Goal: Task Accomplishment & Management: Manage account settings

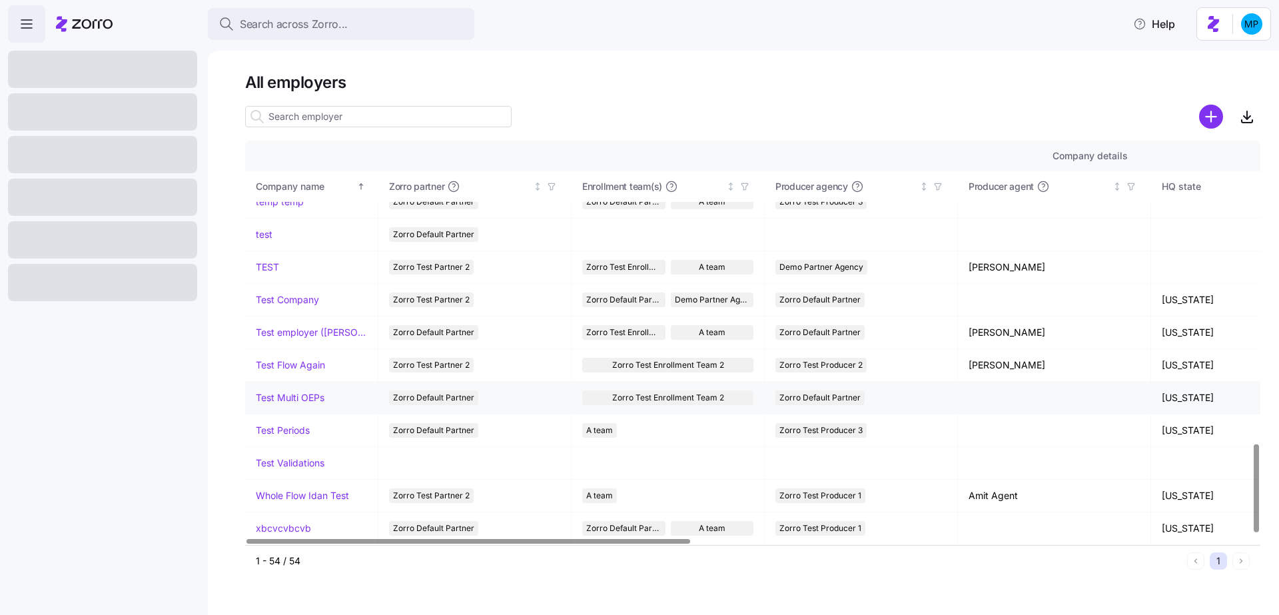
scroll to position [1407, 0]
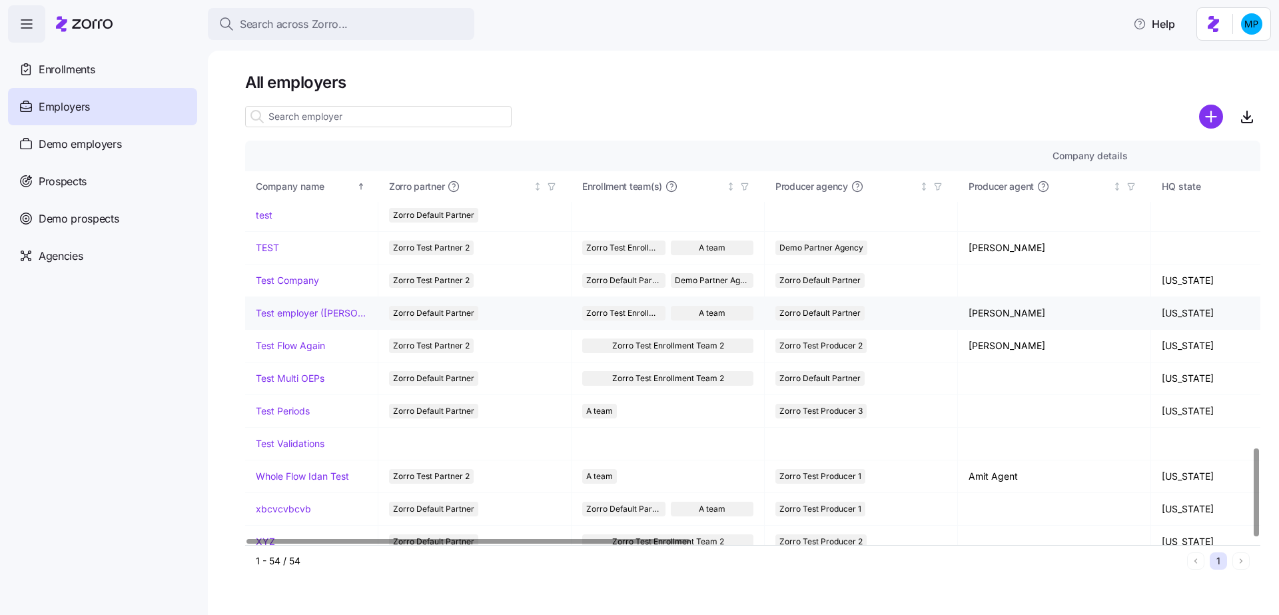
click at [321, 309] on td "Test employer (Maya)" at bounding box center [311, 313] width 133 height 33
click at [315, 307] on link "Test employer (Maya)" at bounding box center [311, 313] width 111 height 13
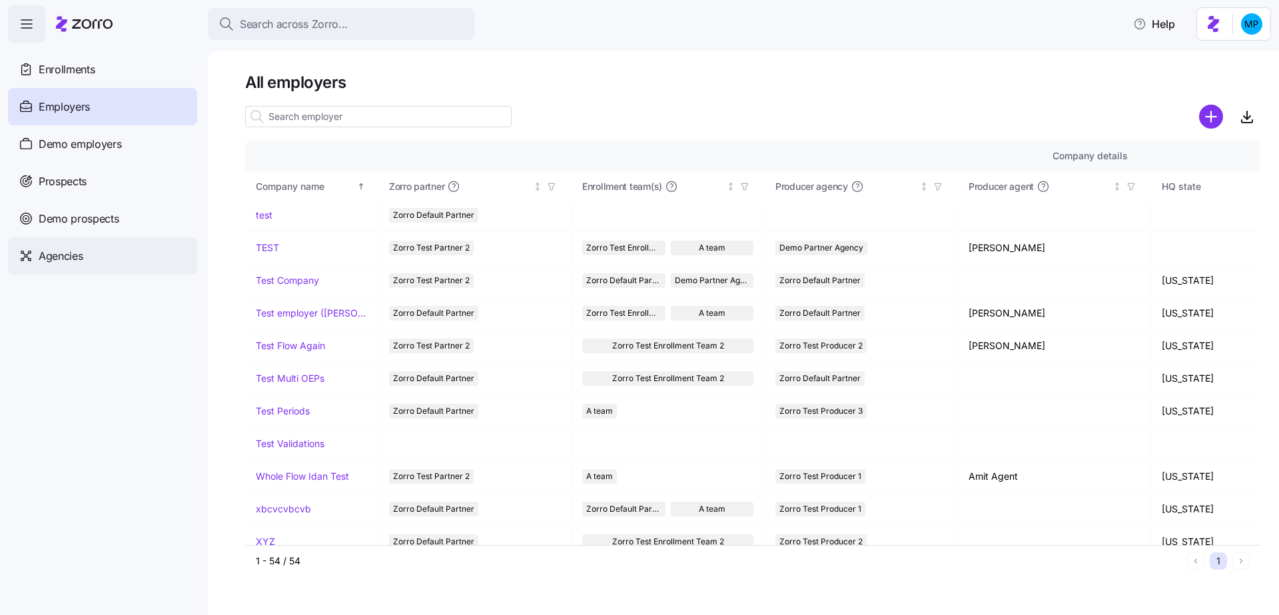
click at [99, 261] on div "Agencies" at bounding box center [102, 255] width 189 height 37
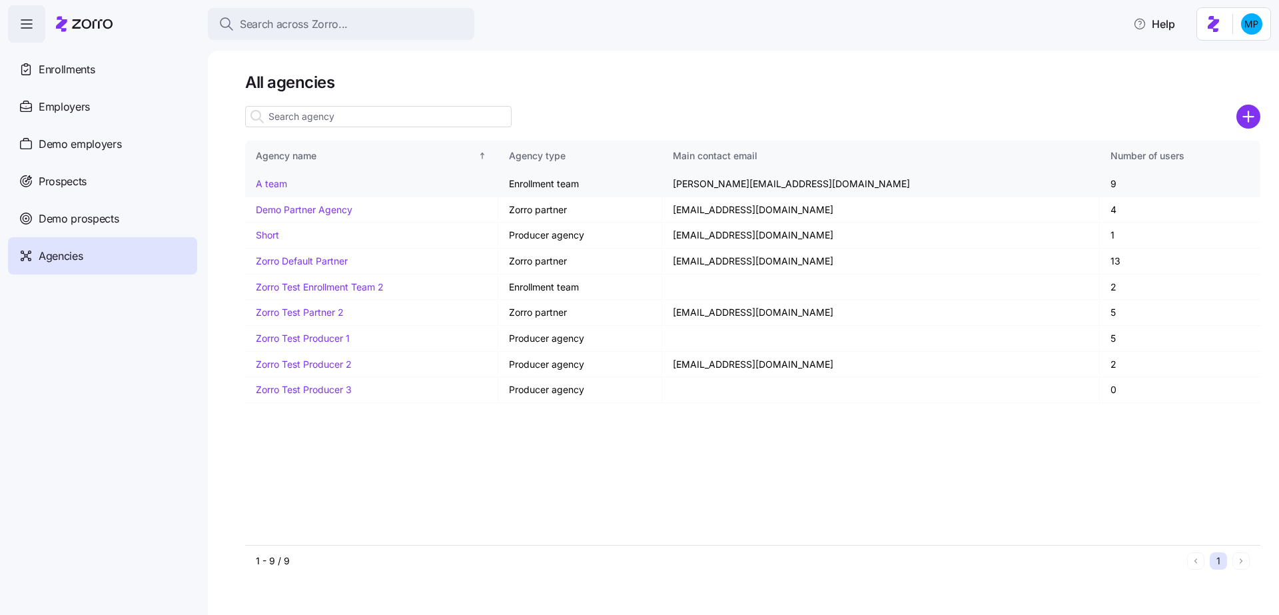
click at [269, 185] on link "A team" at bounding box center [271, 183] width 31 height 11
click at [115, 107] on div "Employers" at bounding box center [102, 106] width 189 height 37
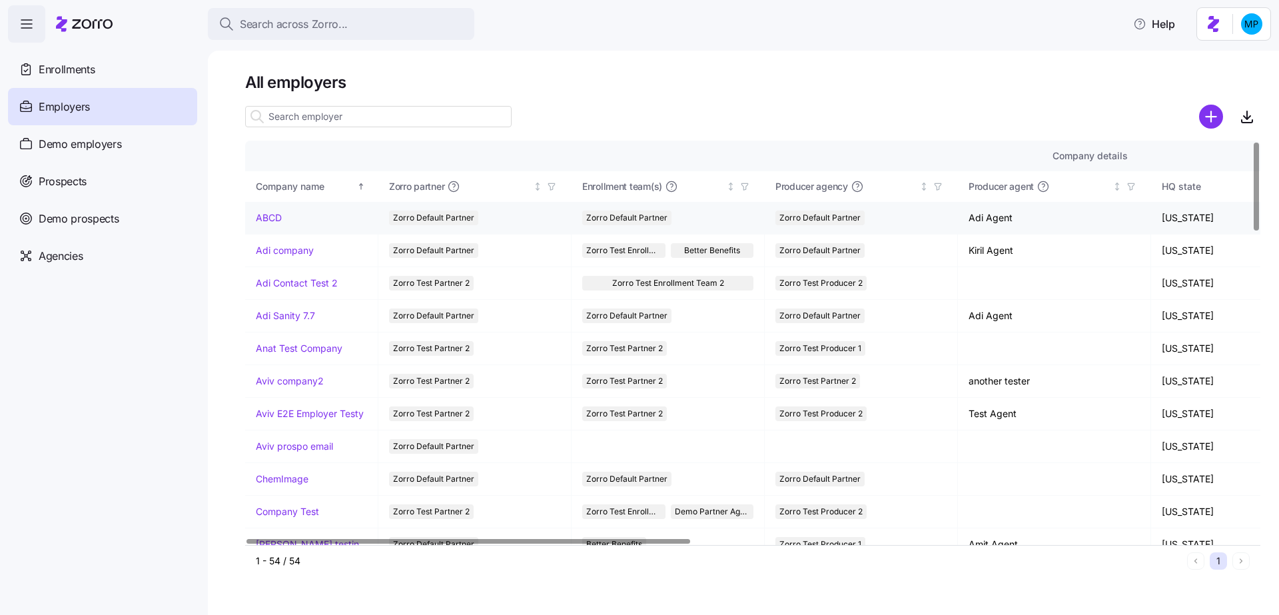
scroll to position [718, 0]
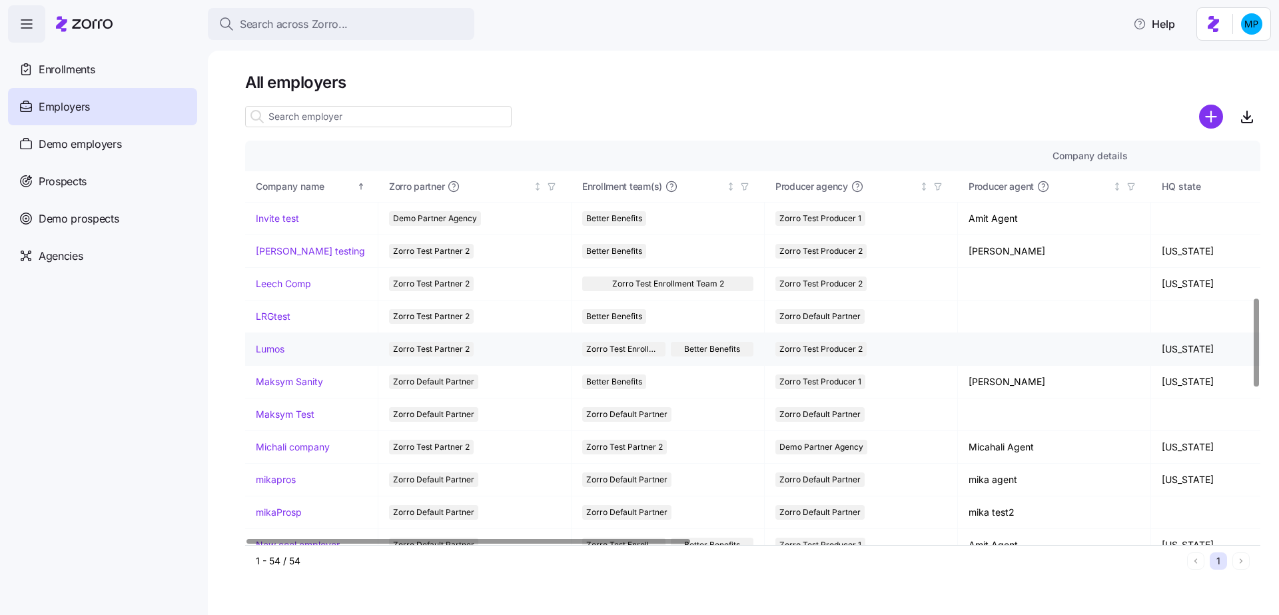
click at [277, 343] on link "Lumos" at bounding box center [270, 349] width 29 height 13
click at [791, 99] on div at bounding box center [753, 98] width 1016 height 11
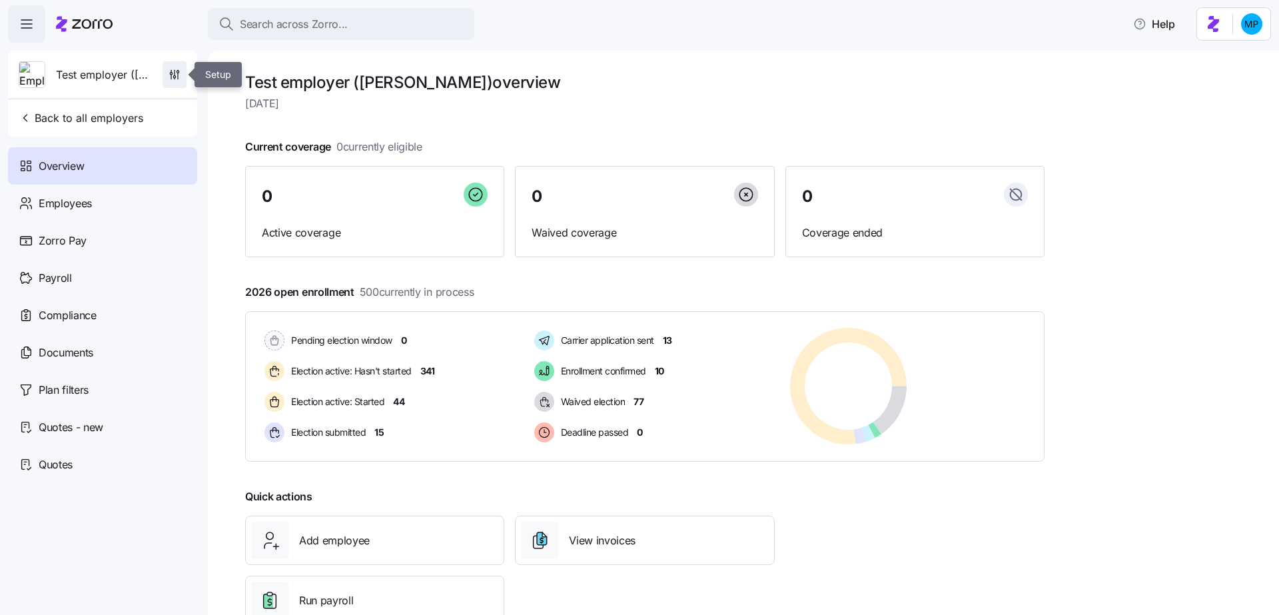
click at [181, 77] on icon "button" at bounding box center [174, 74] width 13 height 13
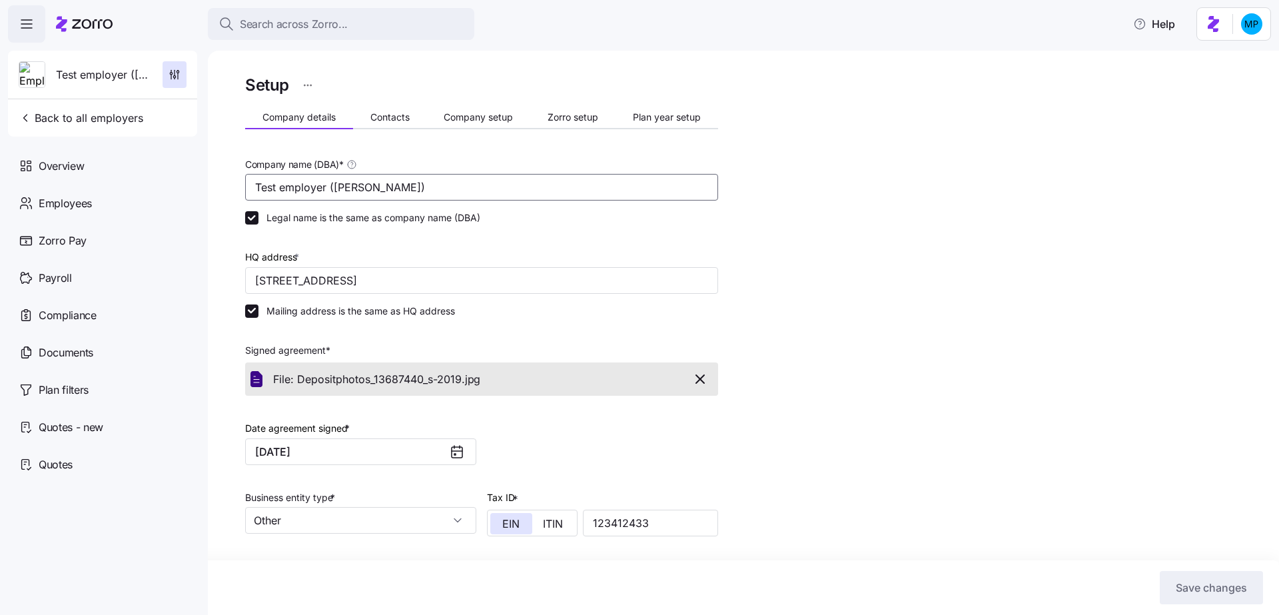
click at [545, 179] on input "Test employer (Maya)" at bounding box center [481, 187] width 473 height 27
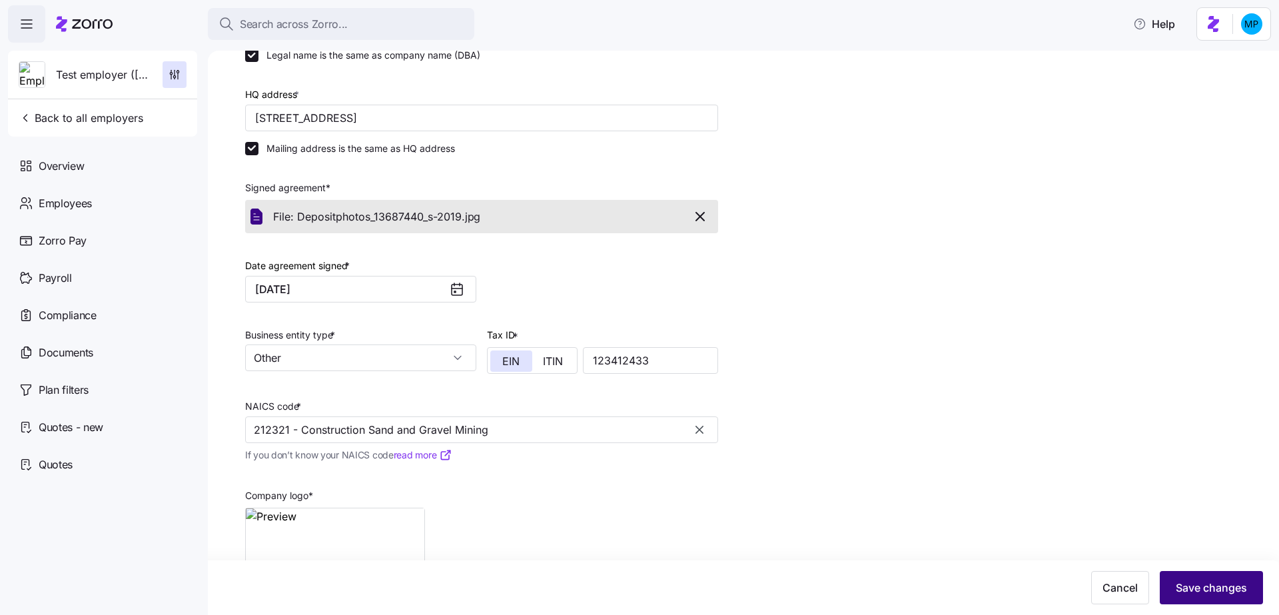
type input "Lumos"
click at [1224, 586] on span "Save changes" at bounding box center [1211, 588] width 71 height 16
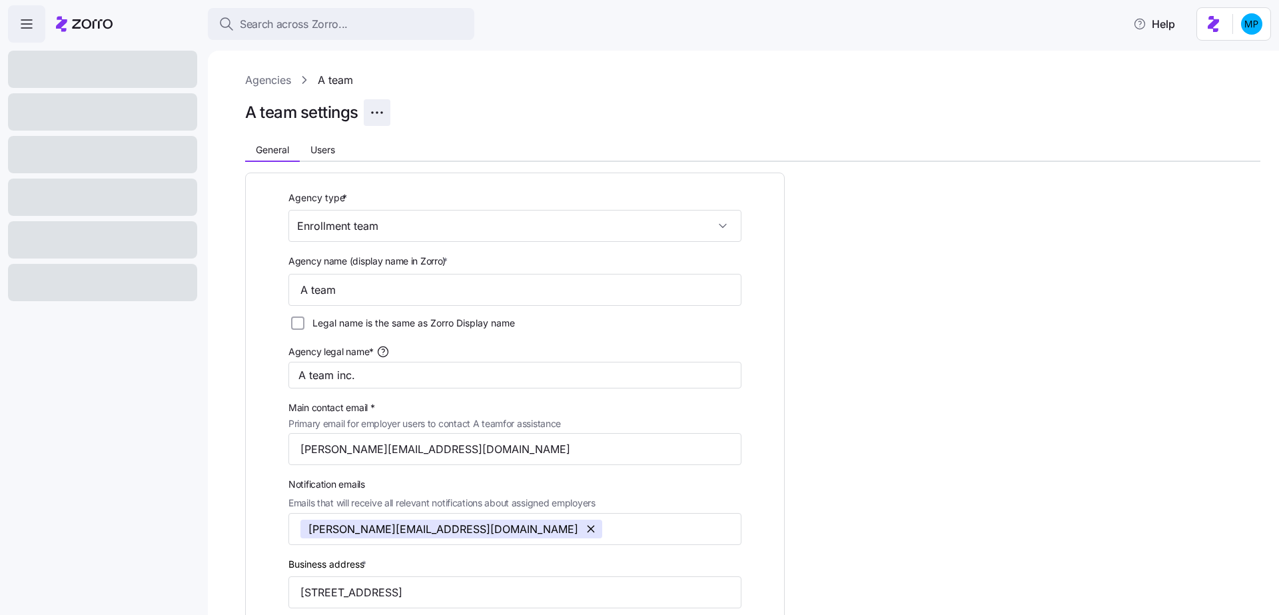
click at [383, 113] on html "Search across Zorro... Help Agencies A team A team settings General Users Agenc…" at bounding box center [639, 303] width 1279 height 607
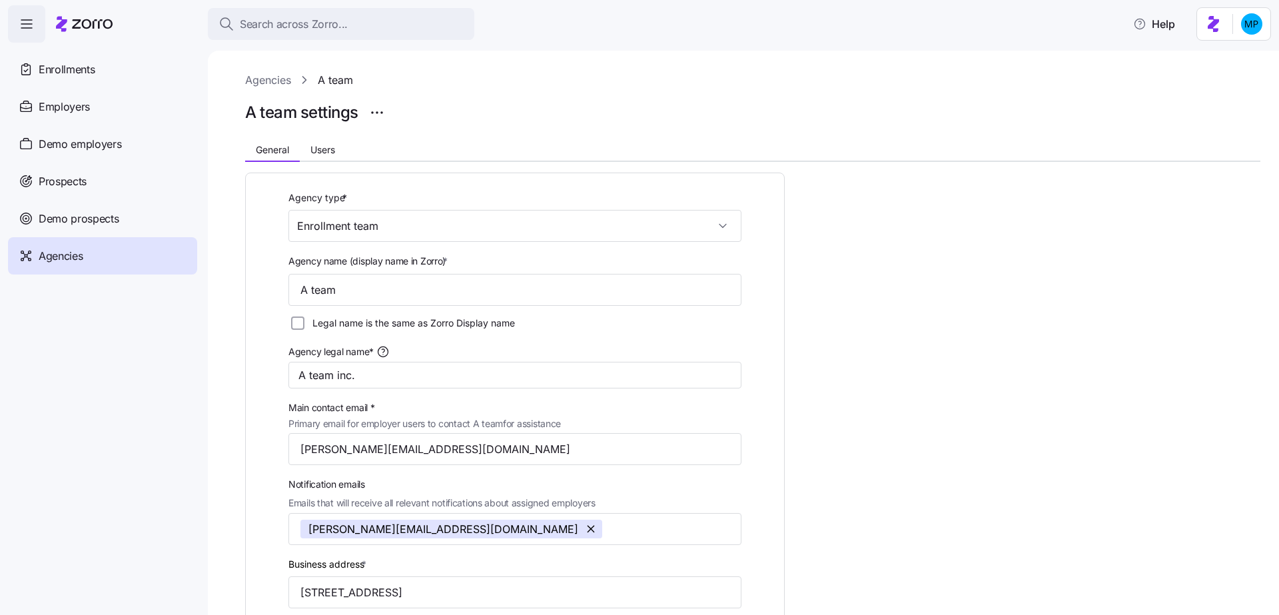
click at [444, 85] on html "Search across Zorro... Help Enrollments Employers Demo employers Prospects Demo…" at bounding box center [639, 303] width 1279 height 607
click at [397, 287] on input "A team" at bounding box center [515, 290] width 453 height 32
type input "Better Benefits"
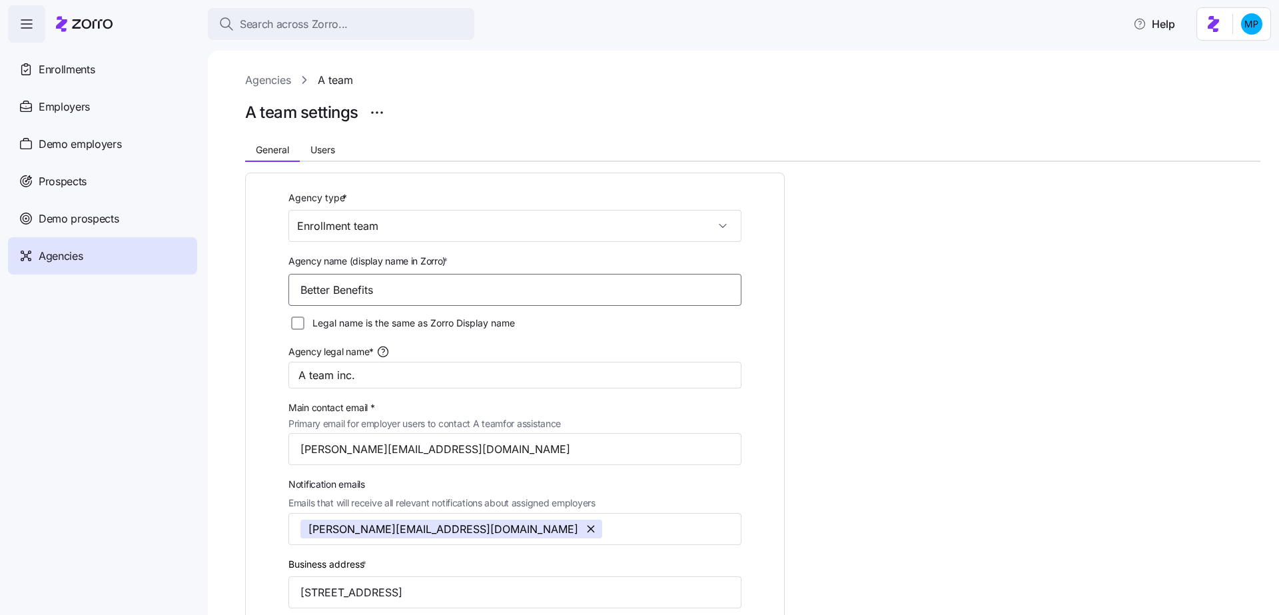
click at [394, 293] on input "Better Benefits" at bounding box center [515, 290] width 453 height 32
click at [413, 377] on input "A team inc." at bounding box center [515, 375] width 453 height 27
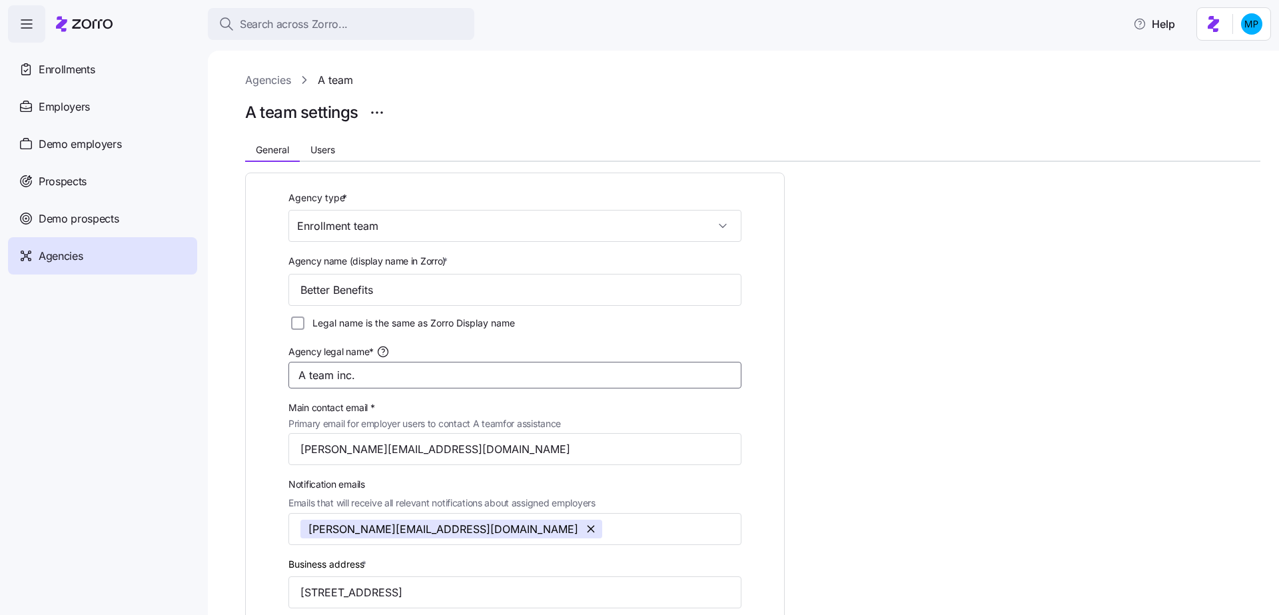
click at [413, 377] on input "A team inc." at bounding box center [515, 375] width 453 height 27
paste input "Better Benefits"
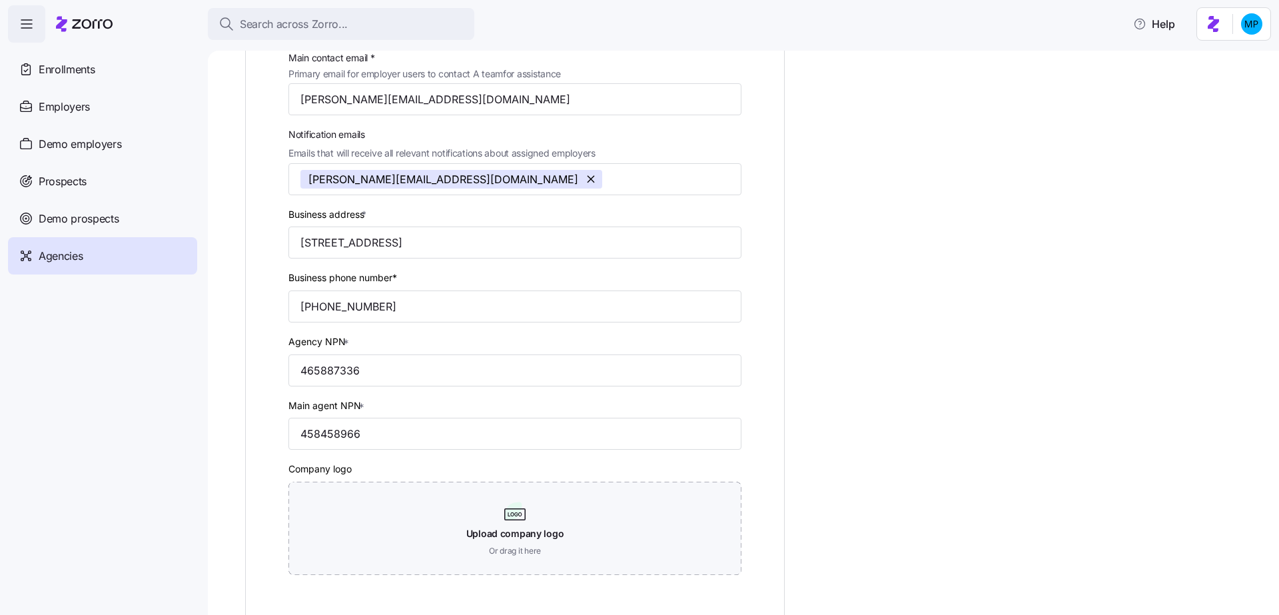
scroll to position [454, 0]
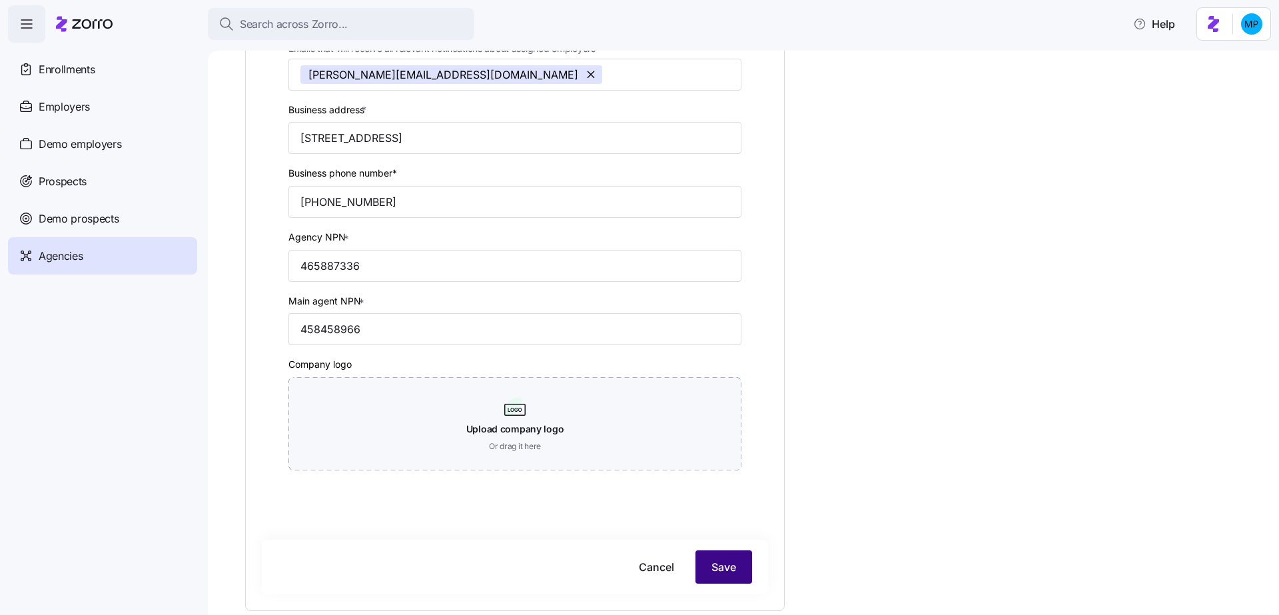
type input "Better Benefits"
click at [736, 574] on span "Save" at bounding box center [724, 567] width 25 height 16
checkbox input "true"
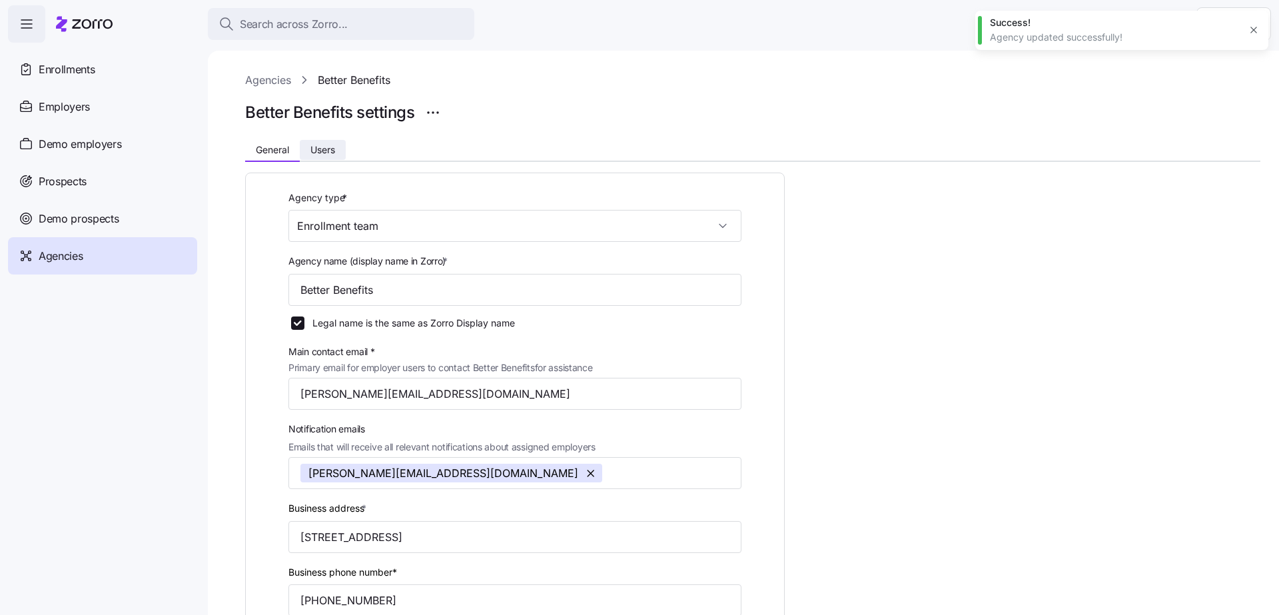
click at [311, 154] on span "Users" at bounding box center [323, 149] width 25 height 9
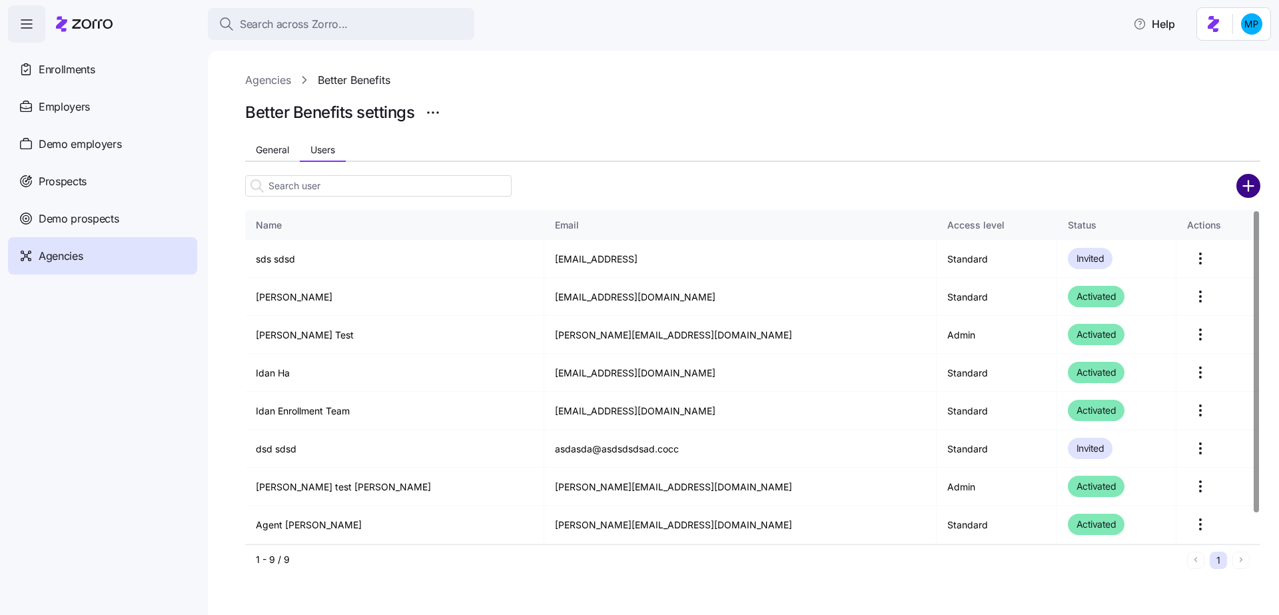
click at [1244, 191] on circle "add icon" at bounding box center [1249, 186] width 22 height 22
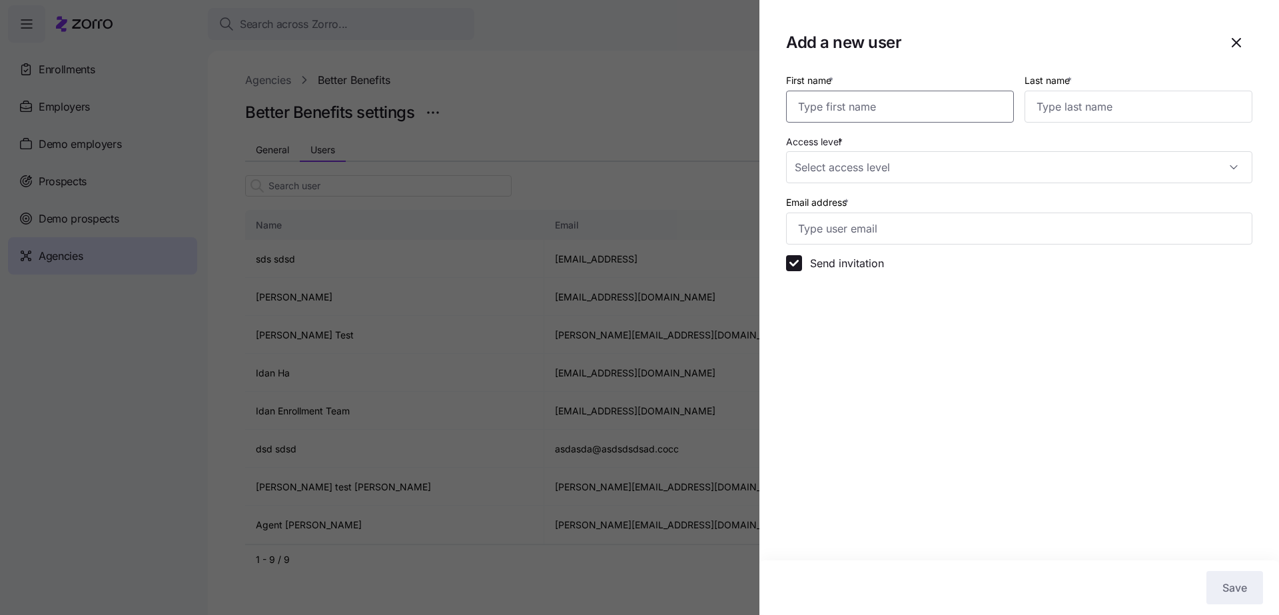
click at [921, 113] on input "First name *" at bounding box center [900, 107] width 228 height 32
type input "Maya"
type input "Perl"
click at [912, 154] on input "Access level *" at bounding box center [1019, 167] width 466 height 32
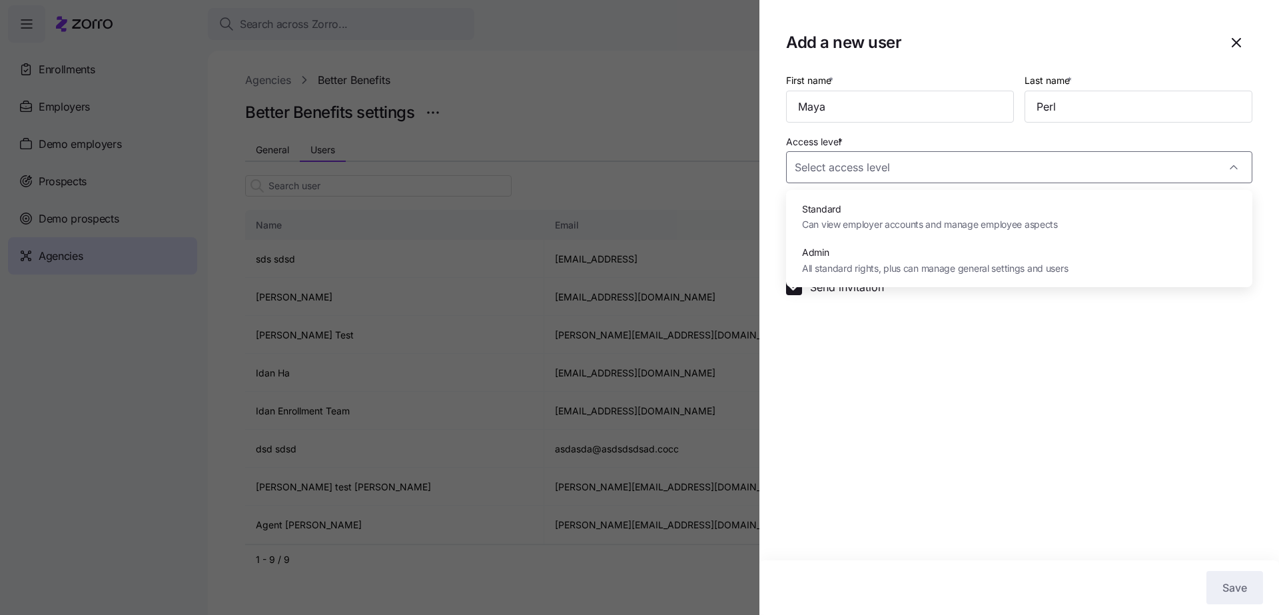
click at [925, 266] on span "All standard rights, plus can manage general settings and users" at bounding box center [935, 268] width 266 height 15
type input "Admin"
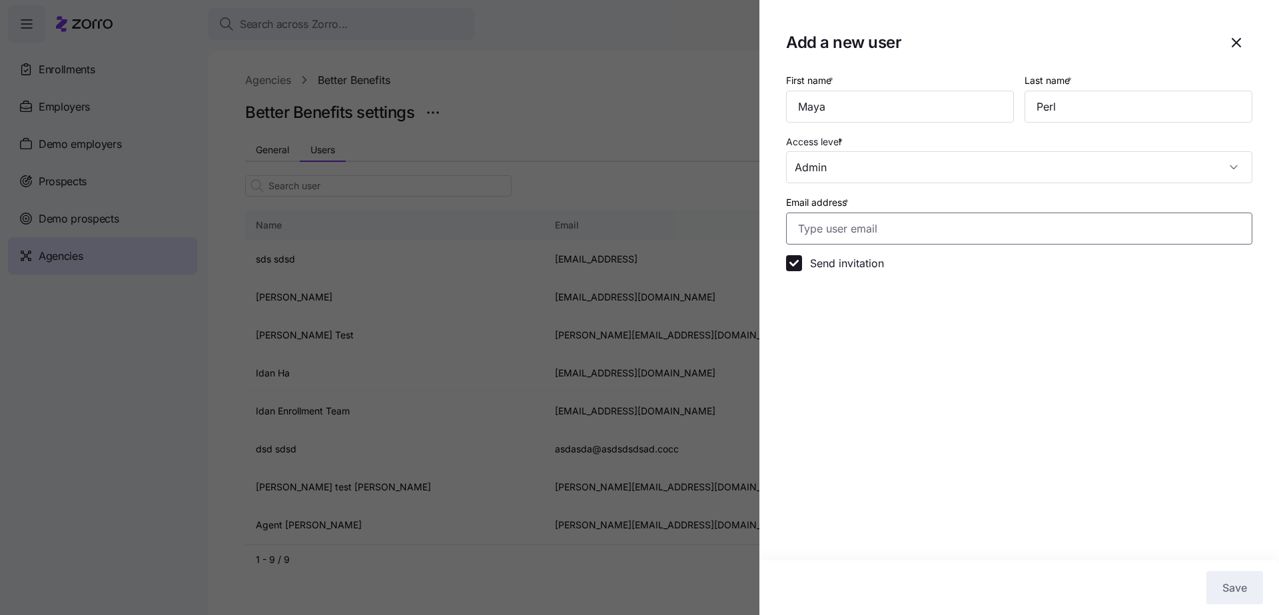
click at [914, 231] on input "Email address *" at bounding box center [1019, 229] width 466 height 32
type input "maya.p+betterbenefits@myzorro.co"
click at [1242, 592] on span "Save" at bounding box center [1235, 588] width 25 height 16
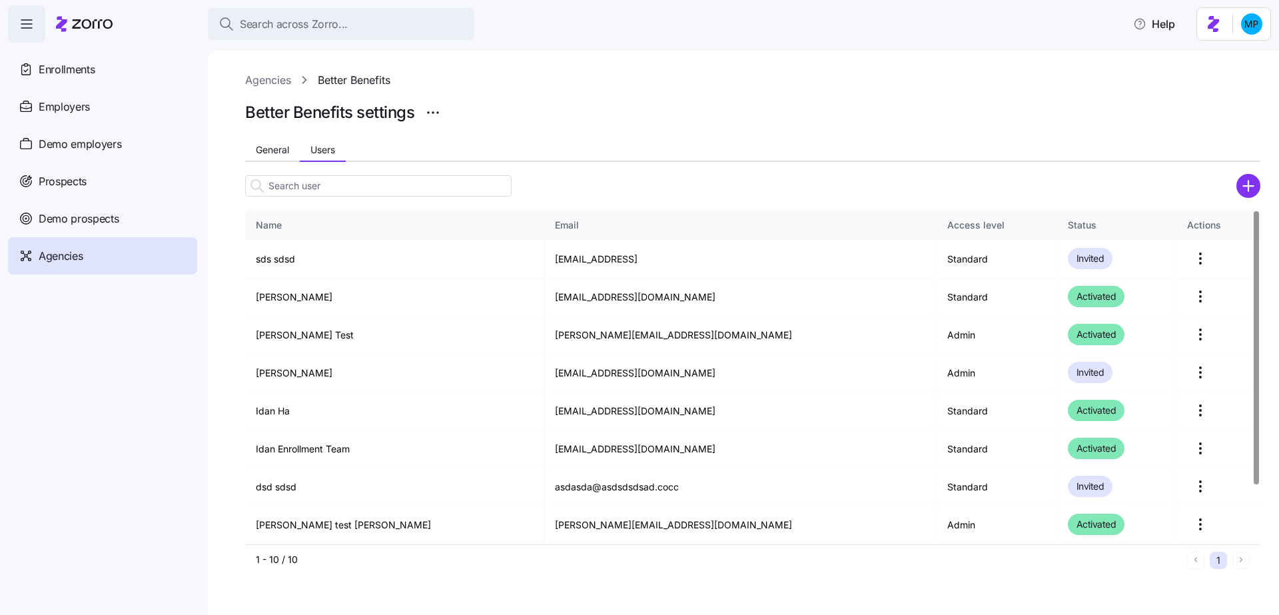
click at [624, 148] on div "General Users" at bounding box center [753, 152] width 1016 height 20
click at [78, 67] on span "Enrollments" at bounding box center [67, 69] width 56 height 17
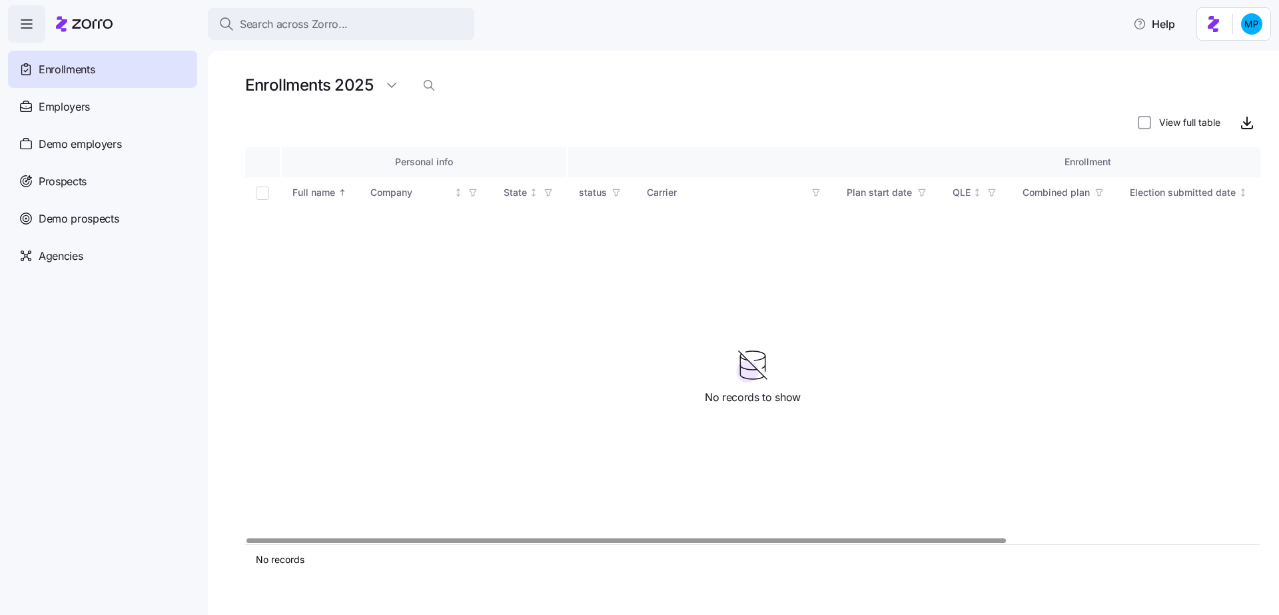
click at [700, 87] on div "Enrollments 2025" at bounding box center [753, 85] width 1016 height 27
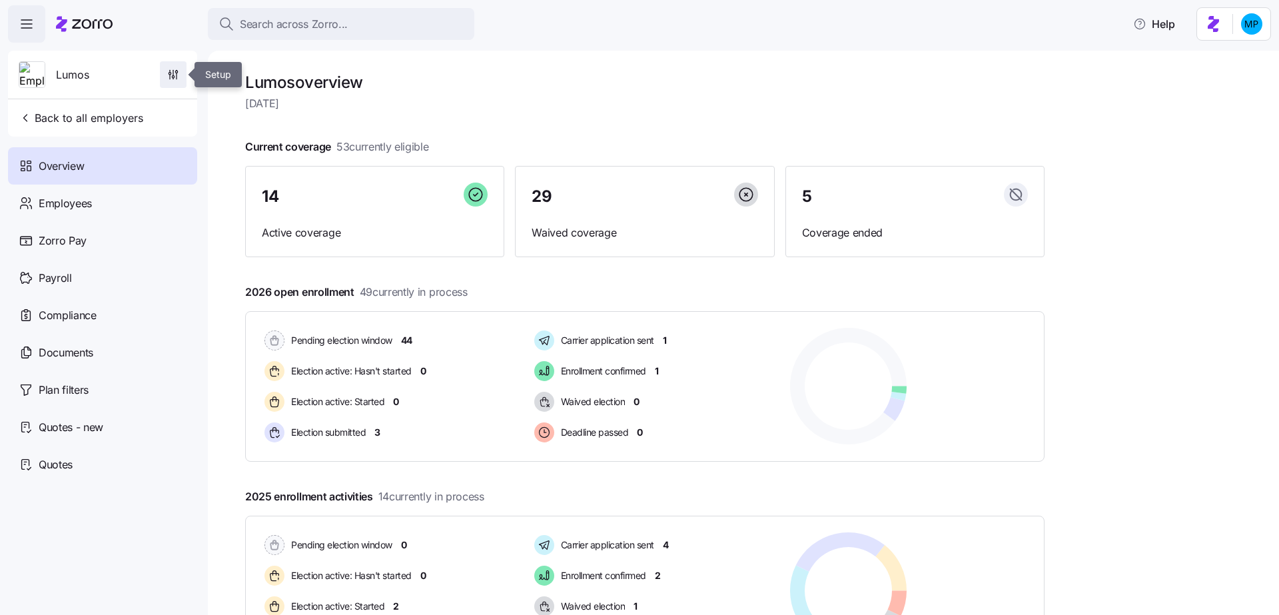
click at [175, 67] on span "button" at bounding box center [173, 74] width 25 height 25
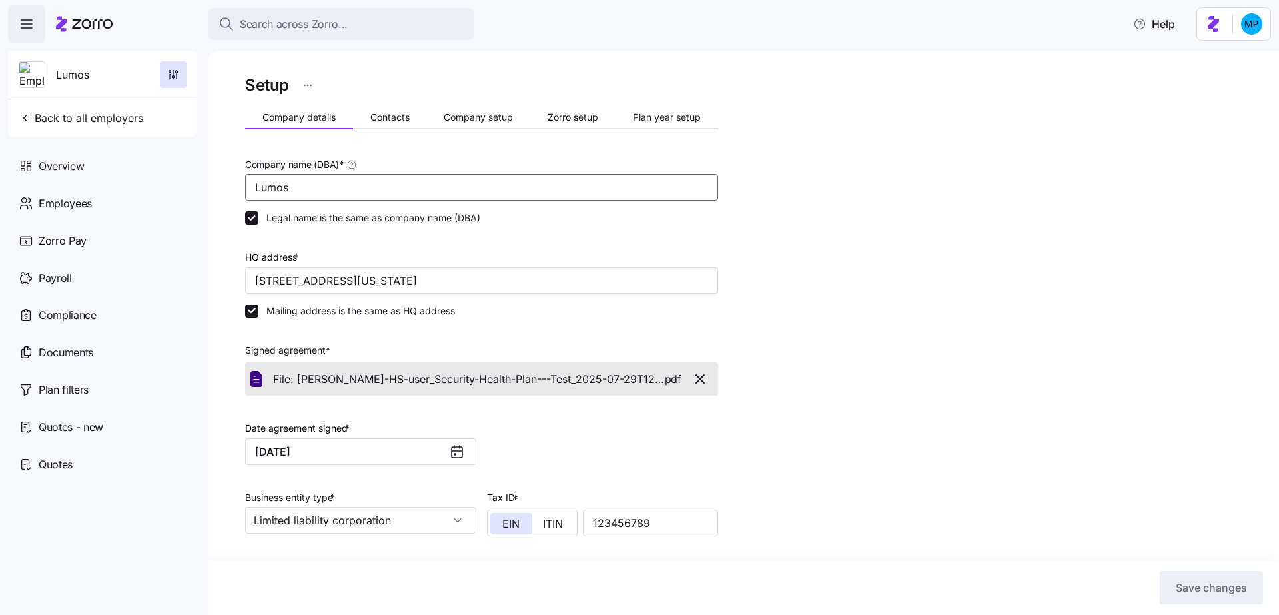
click at [401, 193] on input "Lumos" at bounding box center [481, 187] width 473 height 27
type input "G"
type input "[PERSON_NAME]'s test account"
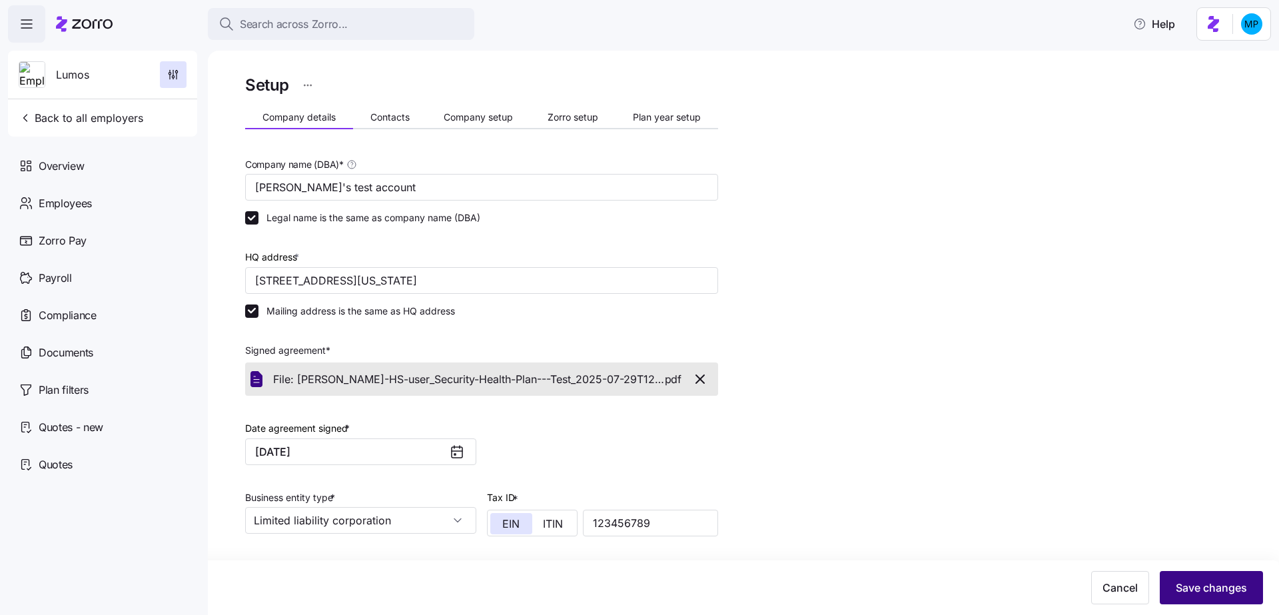
click at [1217, 598] on button "Save changes" at bounding box center [1211, 587] width 103 height 33
